Goal: Transaction & Acquisition: Purchase product/service

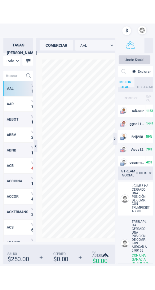
scroll to position [201, 30]
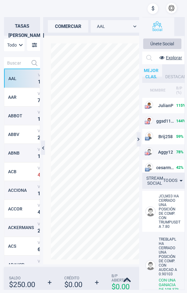
click at [14, 60] on input "text" at bounding box center [16, 63] width 24 height 12
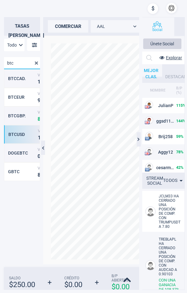
type input "btc"
click at [13, 131] on div "BTCUSD Venta 1 0 9 , 4 7 7 . 3 4 Compra 1 1 0 , 4 9 8 . 7 1" at bounding box center [22, 134] width 36 height 19
type input "BTCUSD"
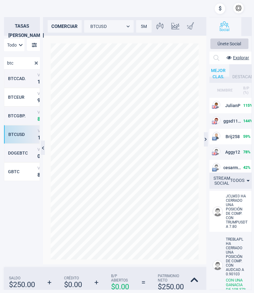
click at [68, 26] on div "comerciar" at bounding box center [65, 26] width 34 height 12
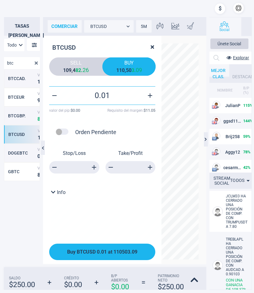
click at [99, 249] on span "Buy BTCUSD 0.01 at 110503.09" at bounding box center [102, 252] width 70 height 6
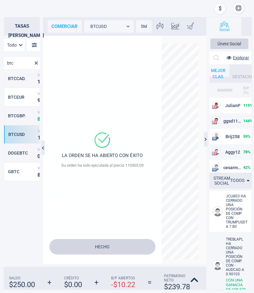
click at [122, 245] on button "Hecho" at bounding box center [102, 246] width 106 height 15
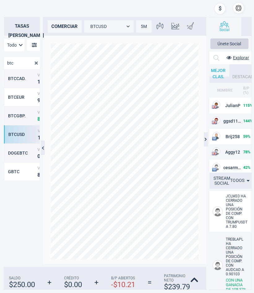
click at [67, 23] on div "comerciar" at bounding box center [65, 26] width 34 height 12
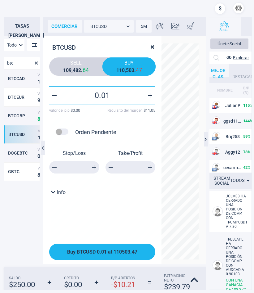
click at [105, 249] on button "Buy BTCUSD 0.01 at 110503.47" at bounding box center [102, 251] width 106 height 16
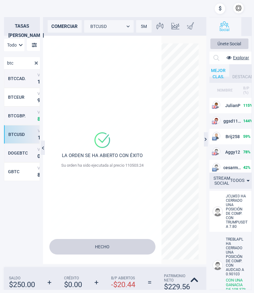
click at [65, 26] on div "comerciar" at bounding box center [65, 26] width 34 height 12
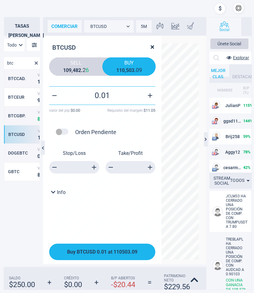
click at [110, 252] on span "Buy BTCUSD 0.01 at 110503.09" at bounding box center [102, 252] width 70 height 6
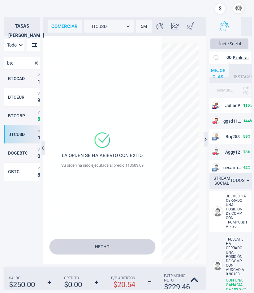
click at [108, 248] on button "Hecho" at bounding box center [102, 246] width 106 height 15
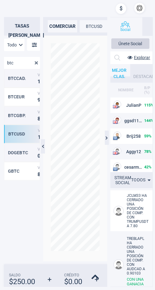
scroll to position [199, 30]
